Goal: Find specific page/section: Find specific page/section

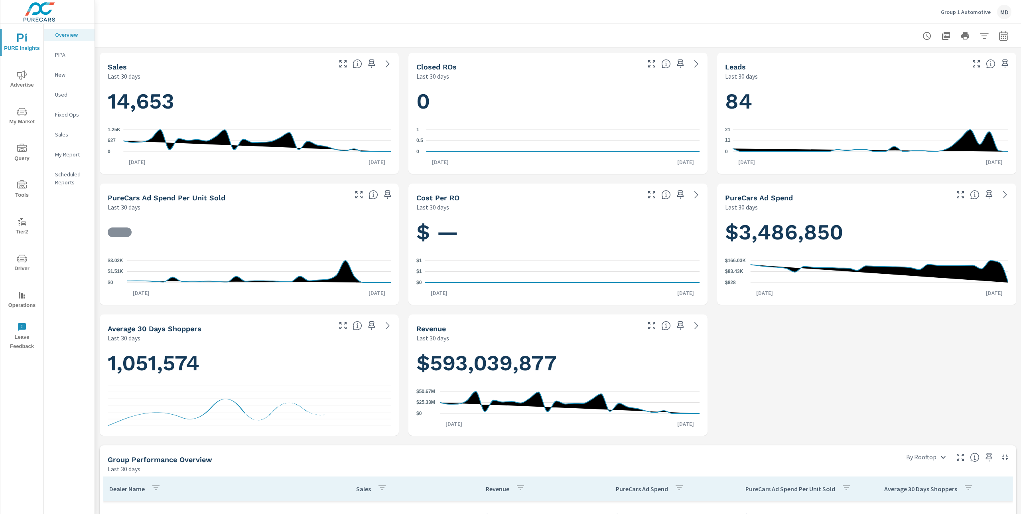
click at [21, 190] on span "Tools" at bounding box center [22, 190] width 38 height 20
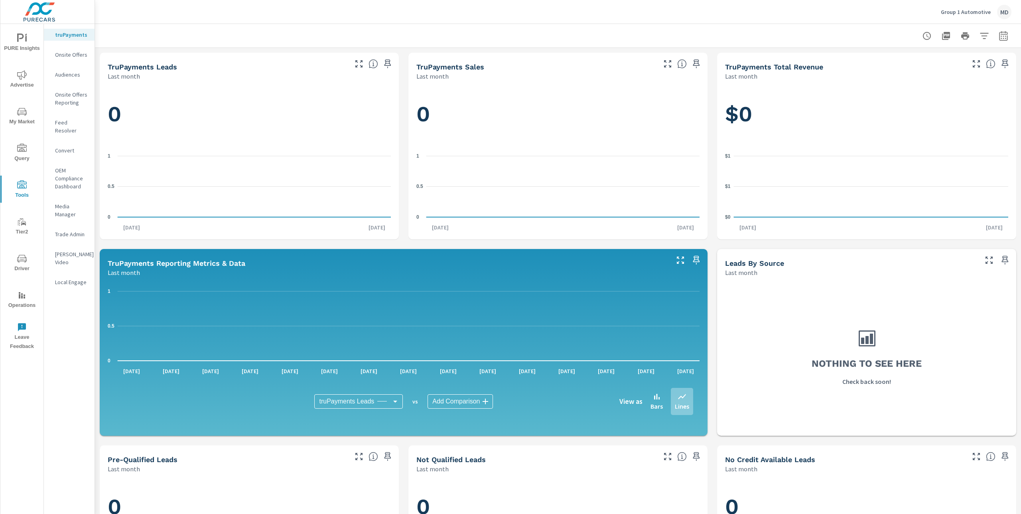
click at [73, 73] on p "Audiences" at bounding box center [71, 75] width 33 height 8
